Goal: Obtain resource: Obtain resource

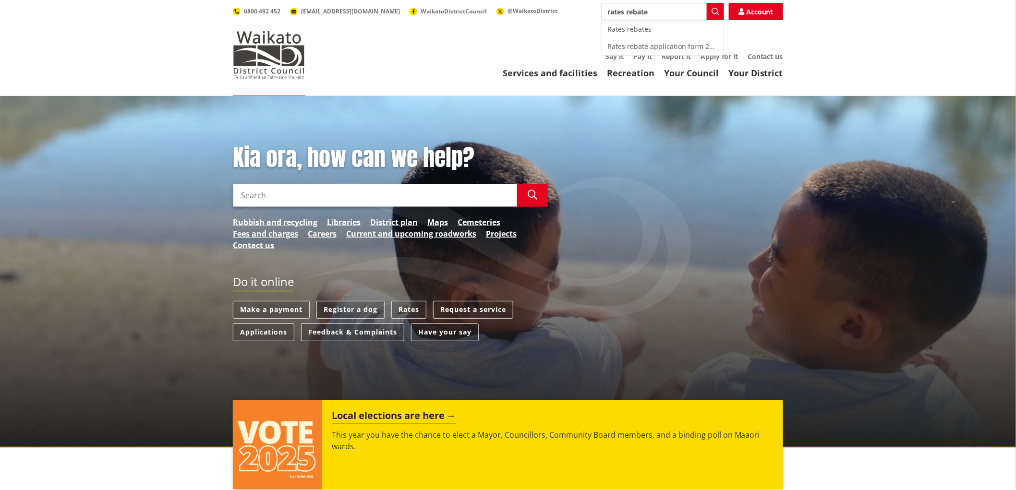
click at [633, 27] on div "Rates rebates" at bounding box center [663, 29] width 122 height 17
type input "Rates rebates"
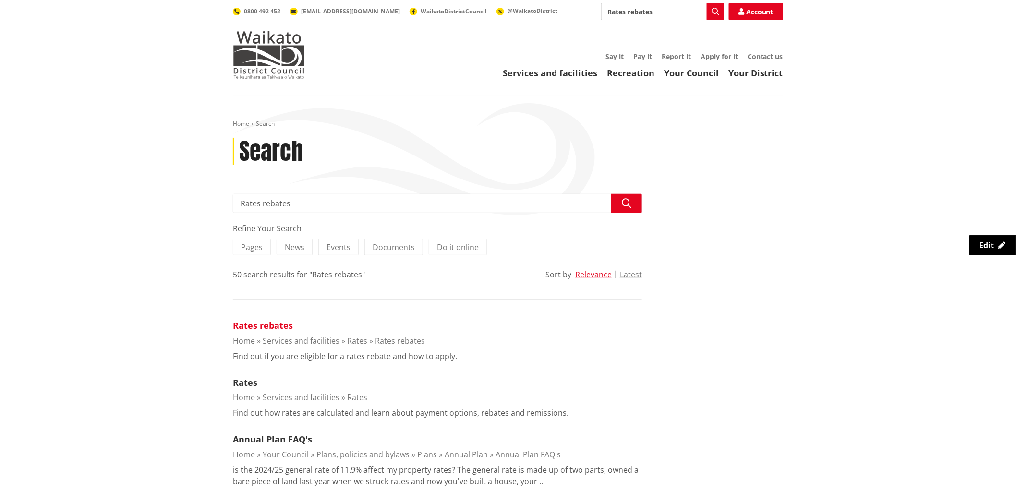
click at [266, 325] on link "Rates rebates" at bounding box center [263, 326] width 60 height 12
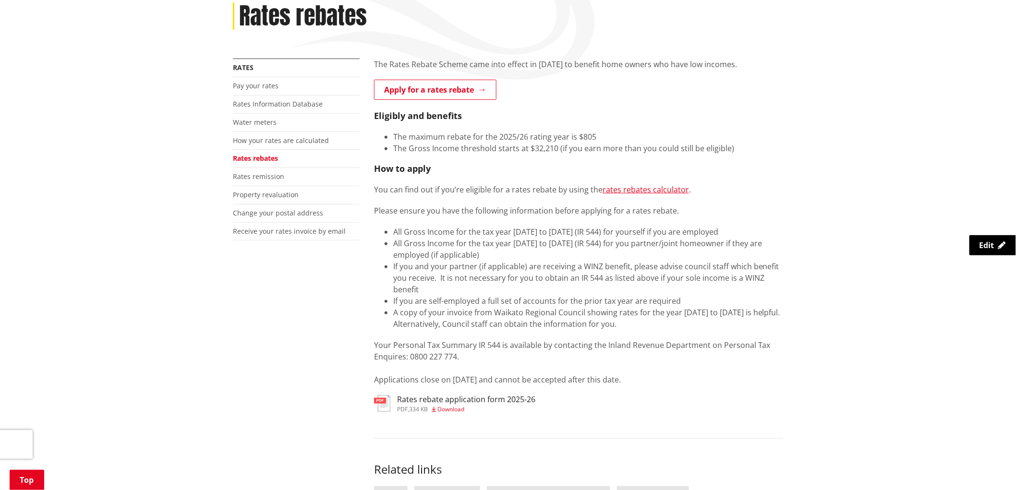
scroll to position [160, 0]
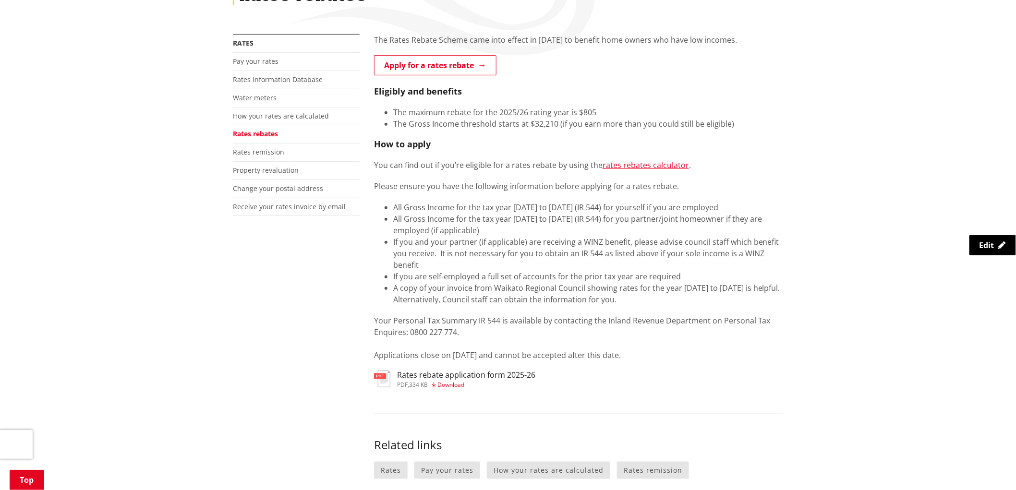
click at [463, 383] on span "Download" at bounding box center [450, 385] width 27 height 8
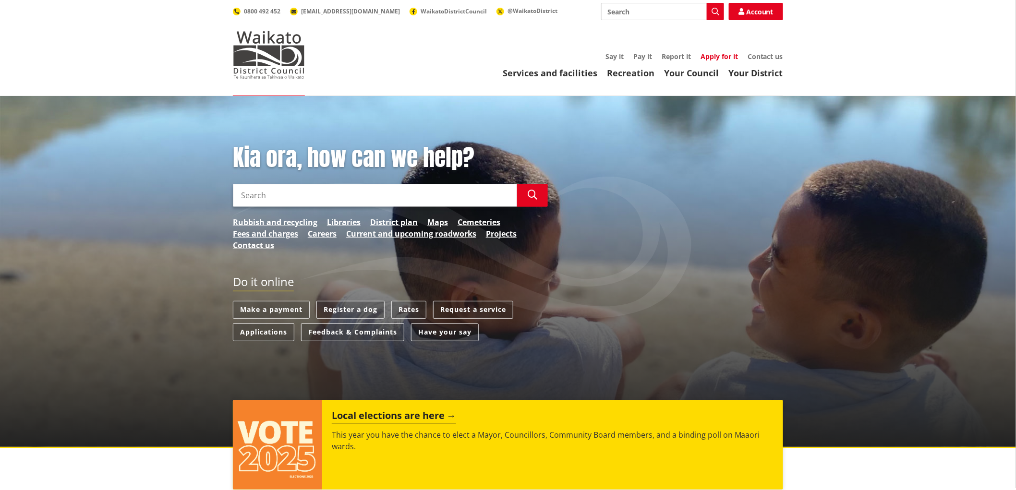
click at [725, 54] on link "Apply for it" at bounding box center [718, 56] width 37 height 9
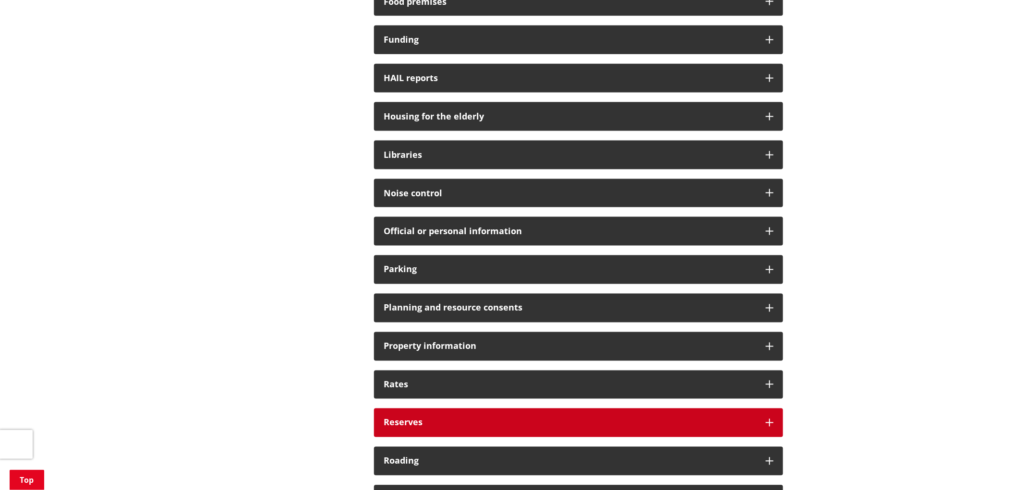
scroll to position [587, 0]
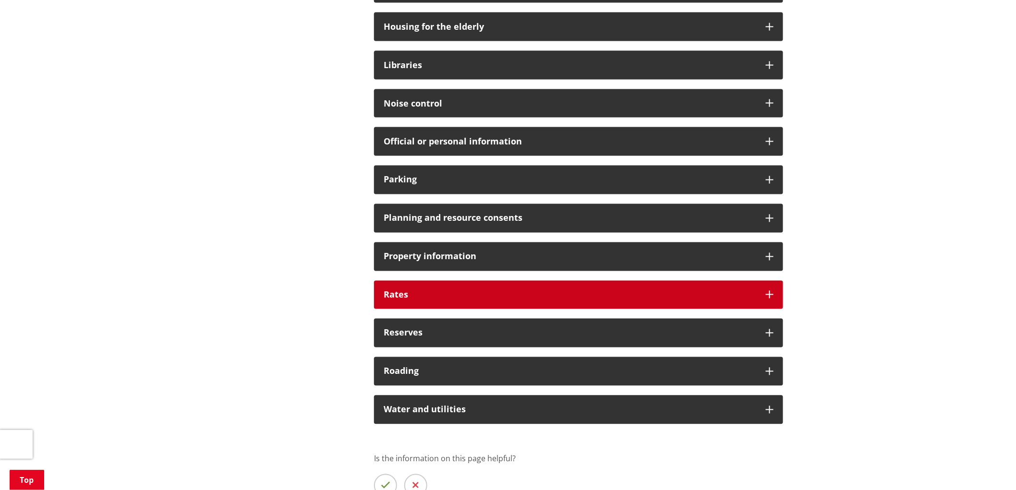
click at [770, 300] on div "Rates" at bounding box center [578, 295] width 409 height 29
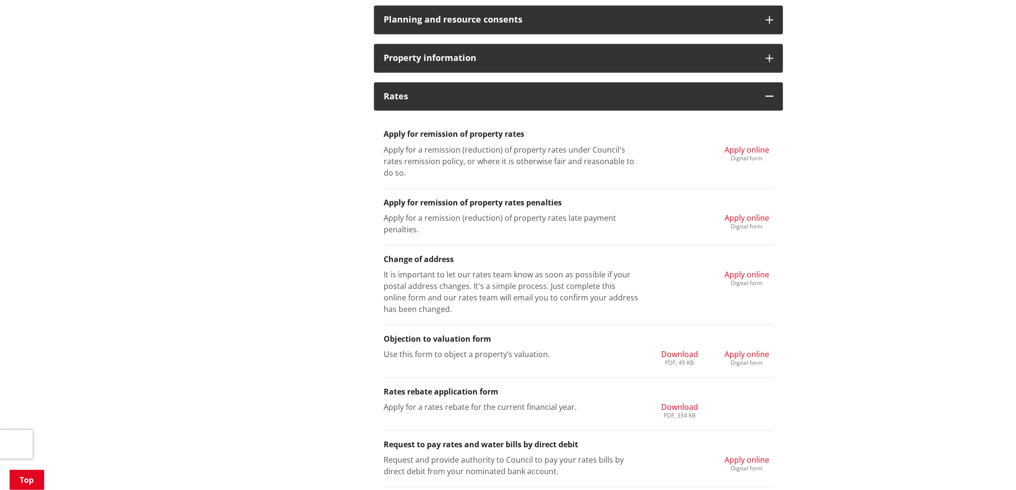
scroll to position [746, 0]
